Goal: Task Accomplishment & Management: Manage account settings

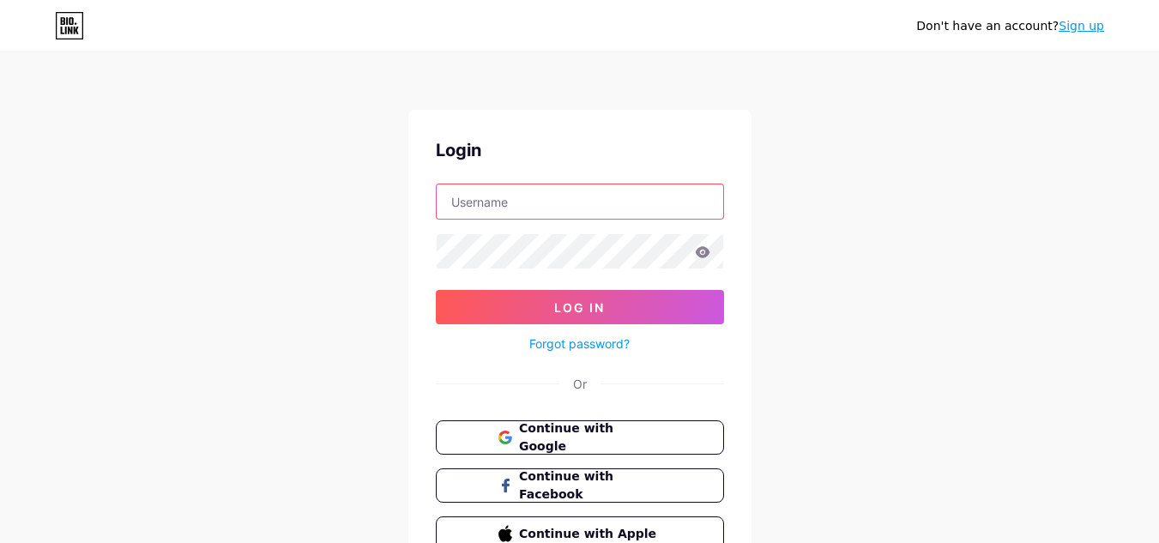
click at [545, 194] on input "text" at bounding box center [580, 201] width 286 height 34
type input "[EMAIL_ADDRESS][DOMAIN_NAME]"
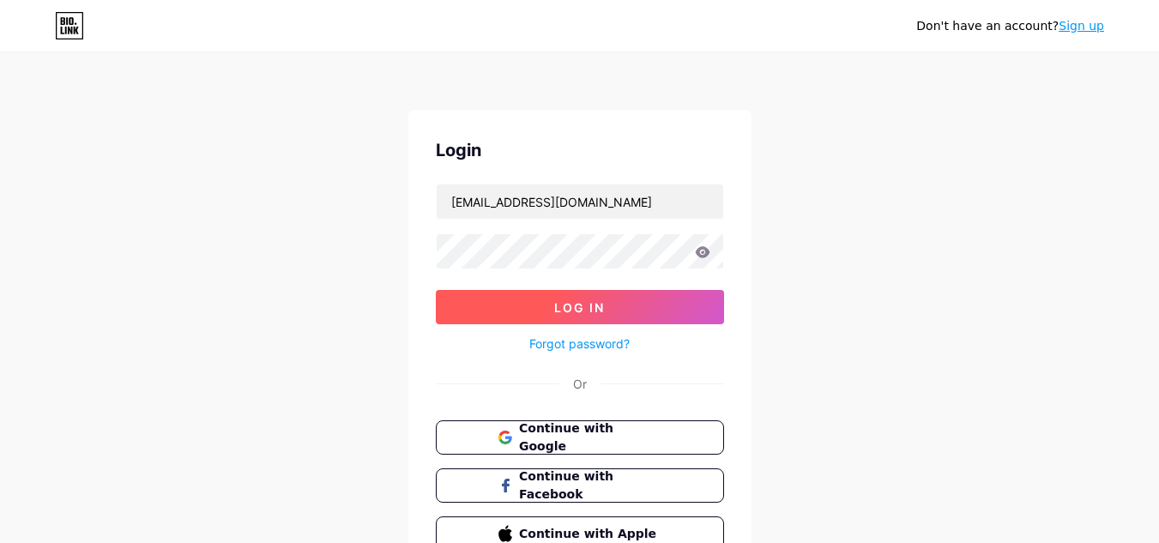
click at [620, 301] on button "Log In" at bounding box center [580, 307] width 288 height 34
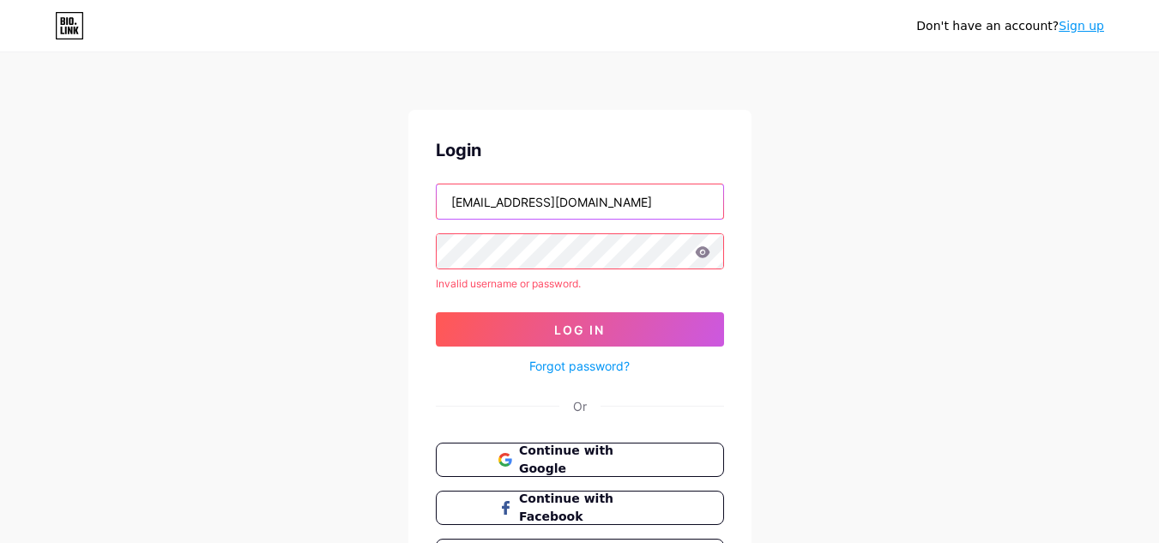
click at [630, 190] on input "[EMAIL_ADDRESS][DOMAIN_NAME]" at bounding box center [580, 201] width 286 height 34
drag, startPoint x: 624, startPoint y: 191, endPoint x: 174, endPoint y: 192, distance: 450.3
click at [175, 193] on div "Don't have an account? Sign up Login [EMAIL_ADDRESS][DOMAIN_NAME] Invalid usern…" at bounding box center [579, 327] width 1159 height 655
click at [482, 201] on input "text" at bounding box center [580, 201] width 286 height 34
click at [507, 200] on input "text" at bounding box center [580, 201] width 286 height 34
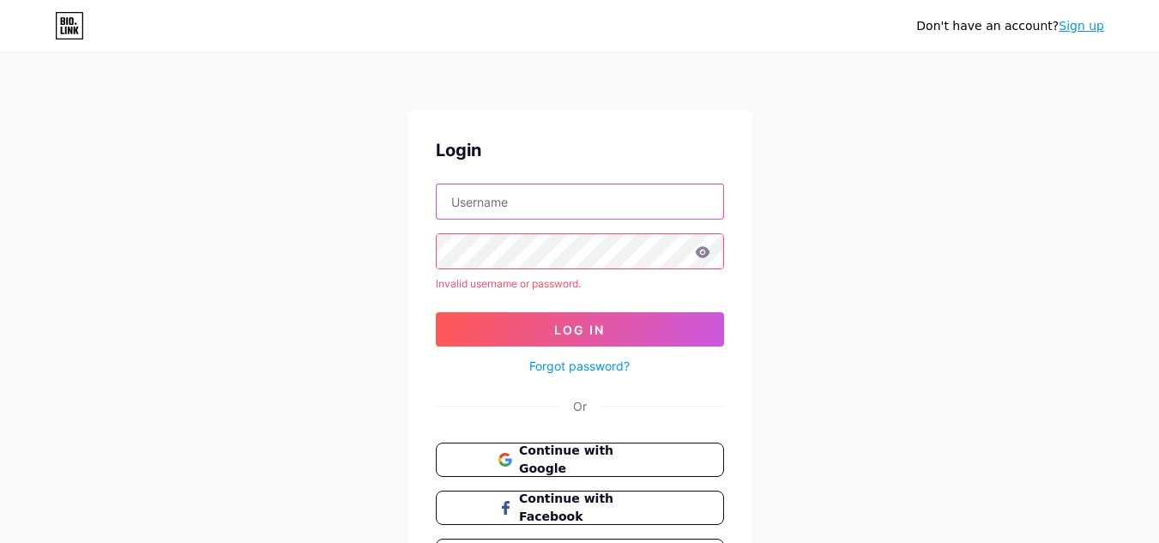
type input "[EMAIL_ADDRESS][DOMAIN_NAME]"
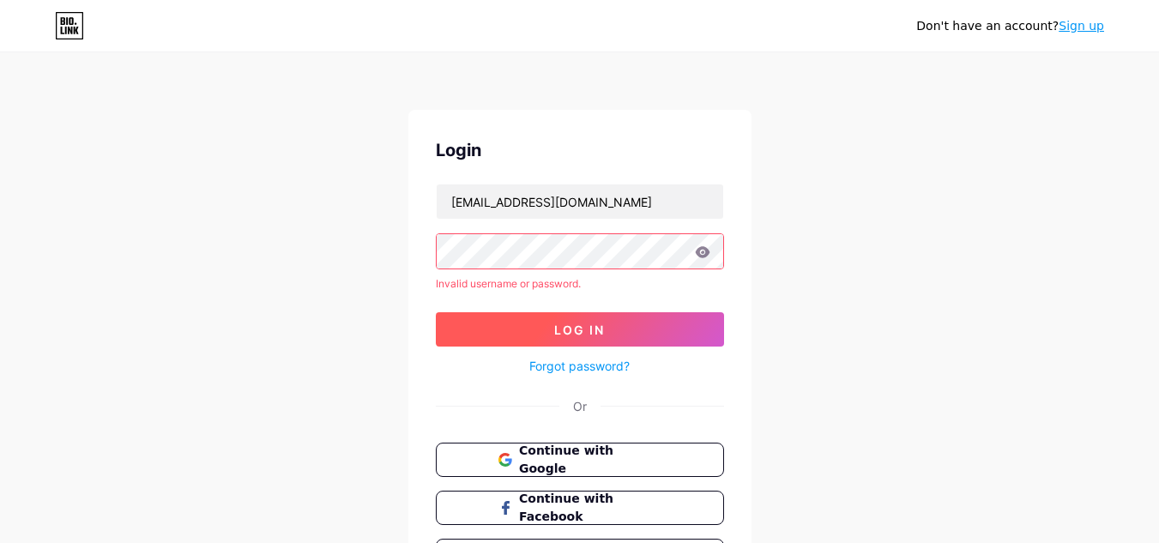
click at [577, 326] on span "Log In" at bounding box center [579, 330] width 51 height 15
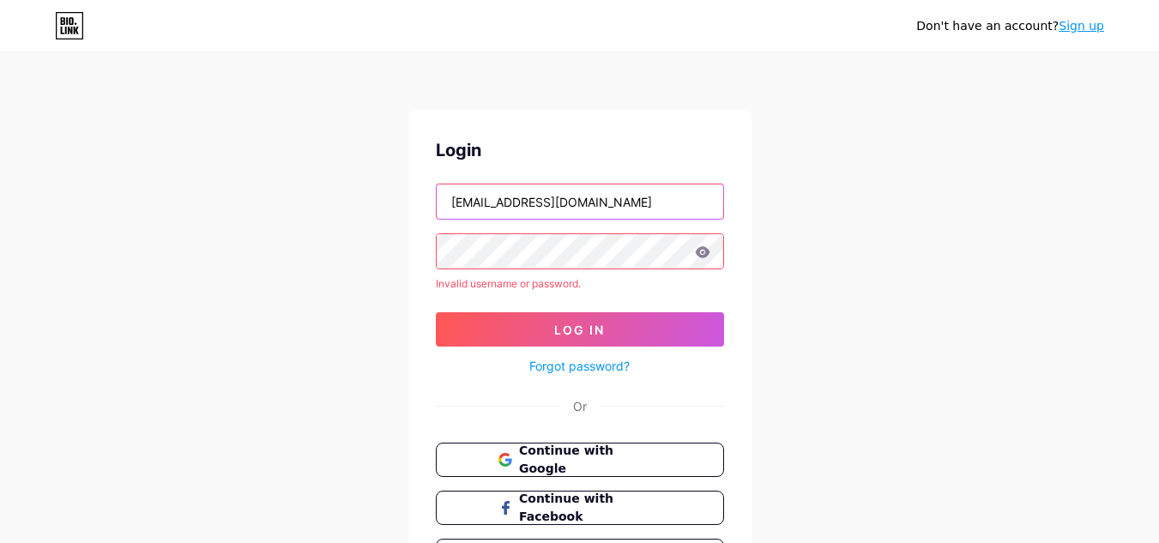
click at [576, 208] on input "[EMAIL_ADDRESS][DOMAIN_NAME]" at bounding box center [580, 201] width 286 height 34
drag, startPoint x: 576, startPoint y: 214, endPoint x: 287, endPoint y: 178, distance: 290.4
click at [288, 178] on div "Don't have an account? Sign up Login [EMAIL_ADDRESS][DOMAIN_NAME] Invalid usern…" at bounding box center [579, 327] width 1159 height 655
click at [515, 198] on input "text" at bounding box center [580, 201] width 286 height 34
type input "[EMAIL_ADDRESS][DOMAIN_NAME]"
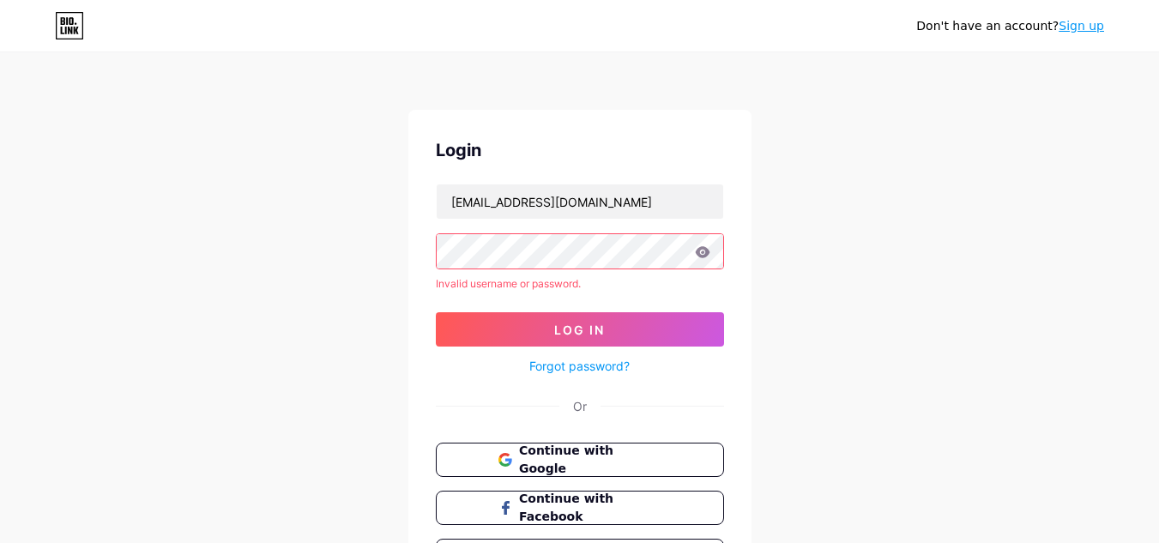
click at [255, 222] on div "Don't have an account? Sign up Login [EMAIL_ADDRESS][DOMAIN_NAME] Invalid usern…" at bounding box center [579, 327] width 1159 height 655
click at [703, 251] on icon at bounding box center [702, 251] width 15 height 11
click at [700, 247] on icon at bounding box center [702, 251] width 15 height 11
click at [323, 224] on div "Don't have an account? Sign up Login [EMAIL_ADDRESS][DOMAIN_NAME] Invalid usern…" at bounding box center [579, 327] width 1159 height 655
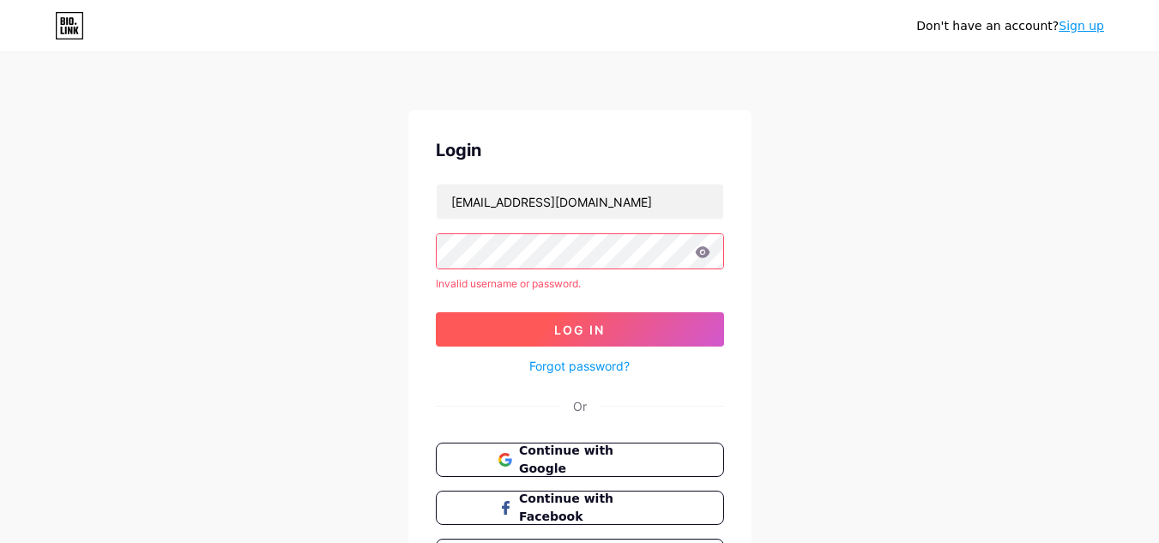
click at [636, 326] on button "Log In" at bounding box center [580, 329] width 288 height 34
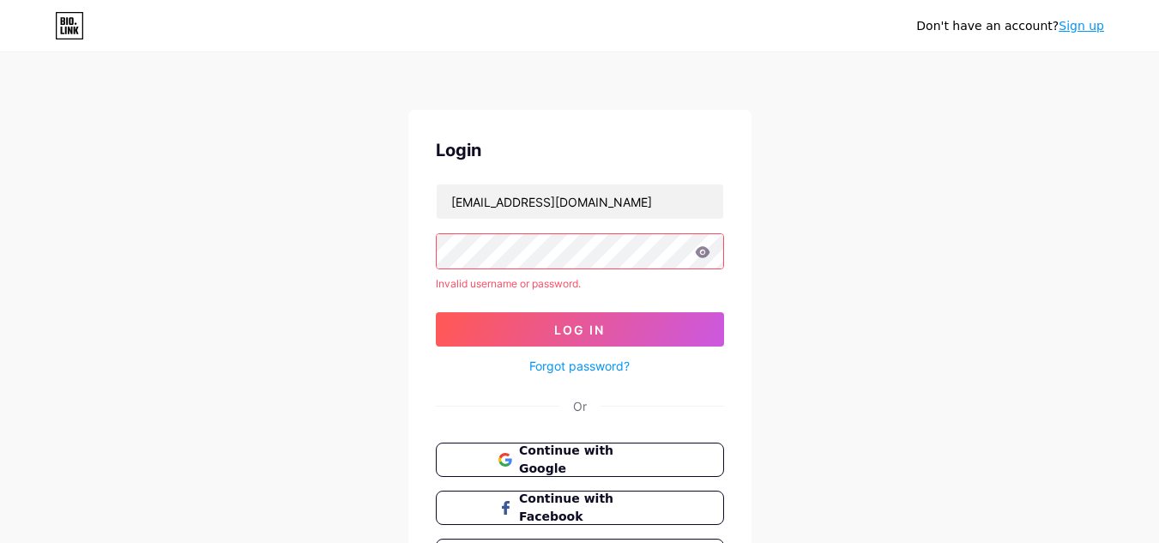
click at [285, 219] on div "Don't have an account? Sign up Login [EMAIL_ADDRESS][DOMAIN_NAME] Invalid usern…" at bounding box center [579, 327] width 1159 height 655
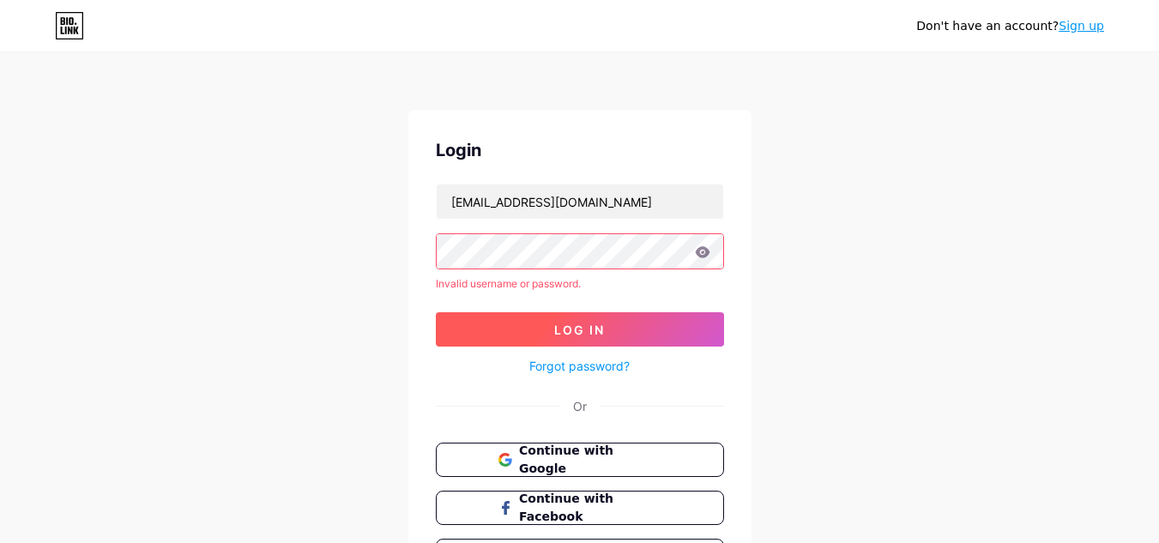
click at [583, 336] on span "Log In" at bounding box center [579, 330] width 51 height 15
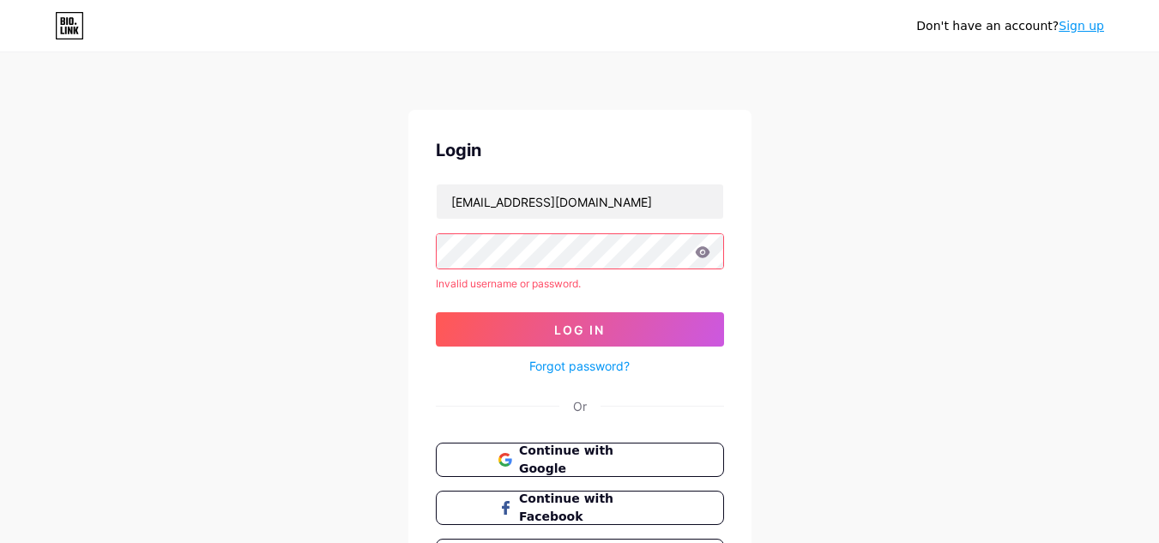
click at [335, 335] on div "Don't have an account? Sign up Login [EMAIL_ADDRESS][DOMAIN_NAME] Invalid usern…" at bounding box center [579, 327] width 1159 height 655
